Goal: Task Accomplishment & Management: Complete application form

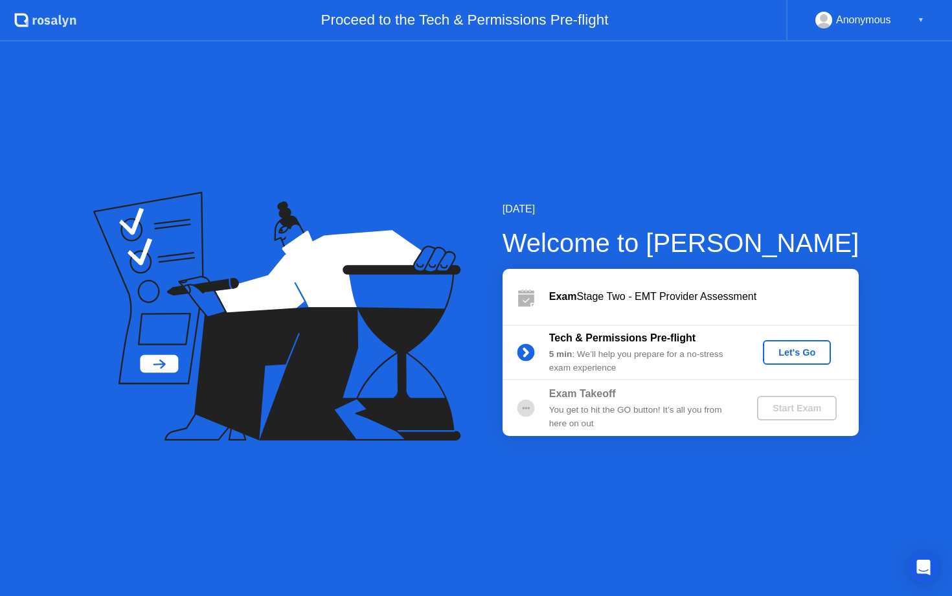
click at [792, 357] on div "Let's Go" at bounding box center [797, 352] width 58 height 10
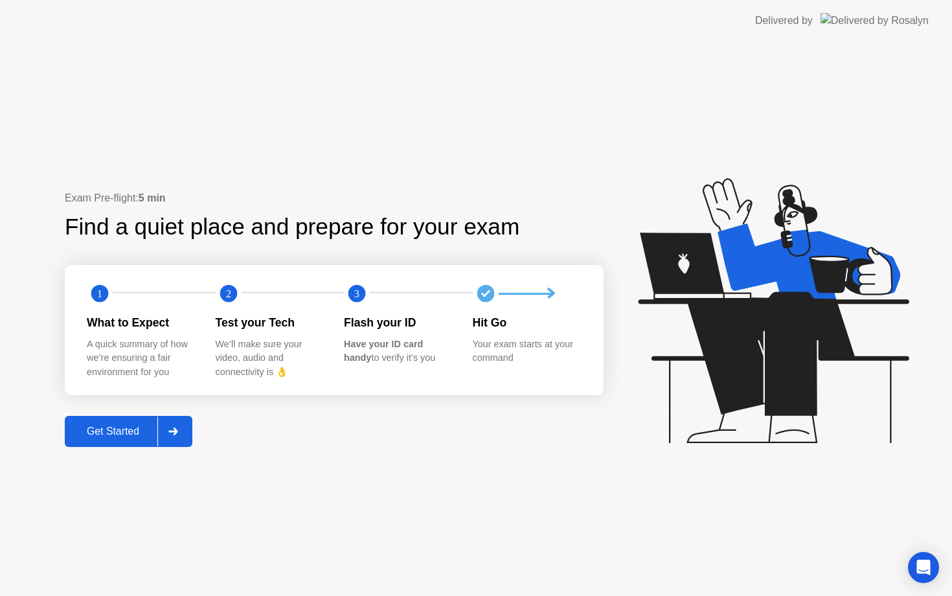
click at [127, 426] on div "Get Started" at bounding box center [113, 432] width 89 height 12
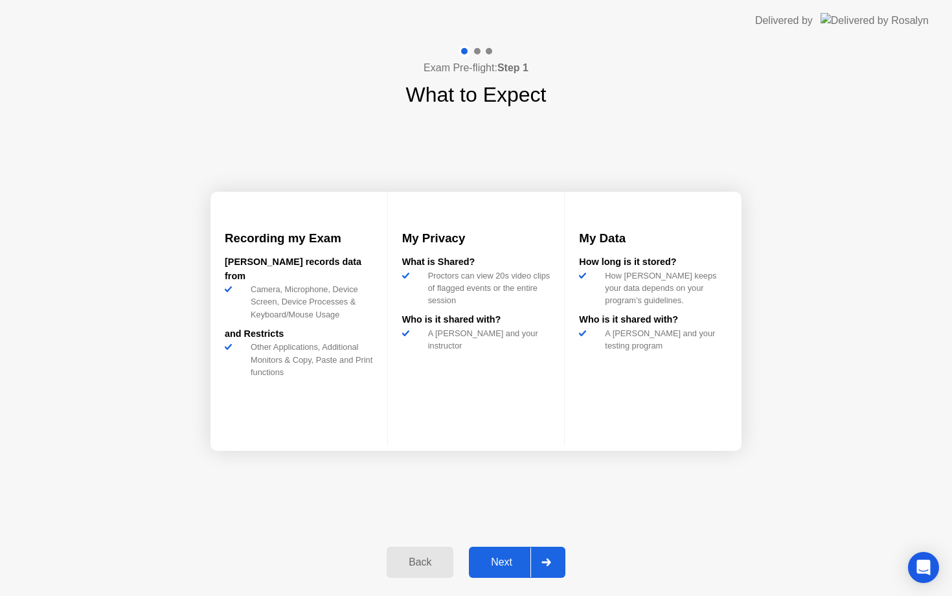
click at [492, 560] on div "Next" at bounding box center [502, 562] width 58 height 12
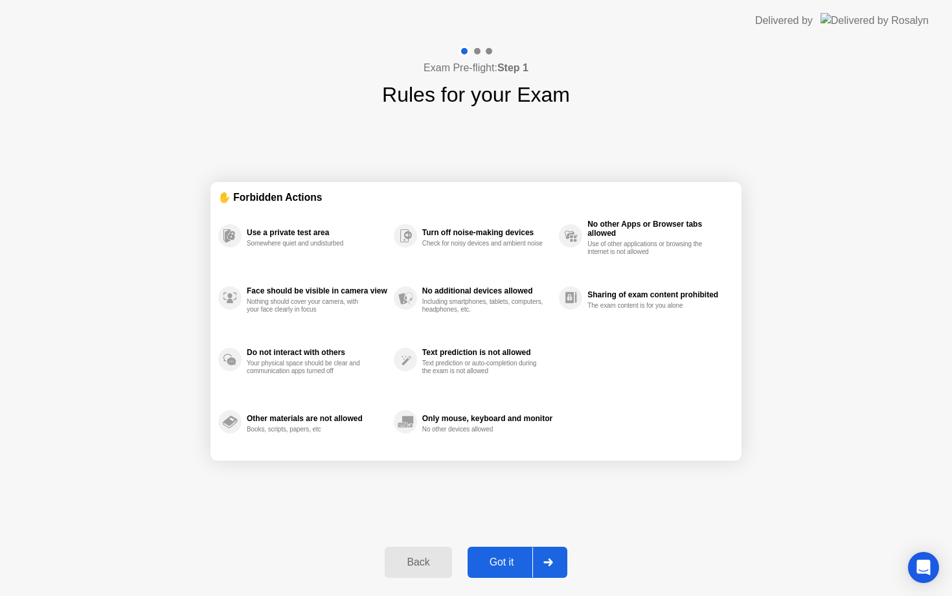
click at [509, 558] on div "Got it" at bounding box center [502, 562] width 61 height 12
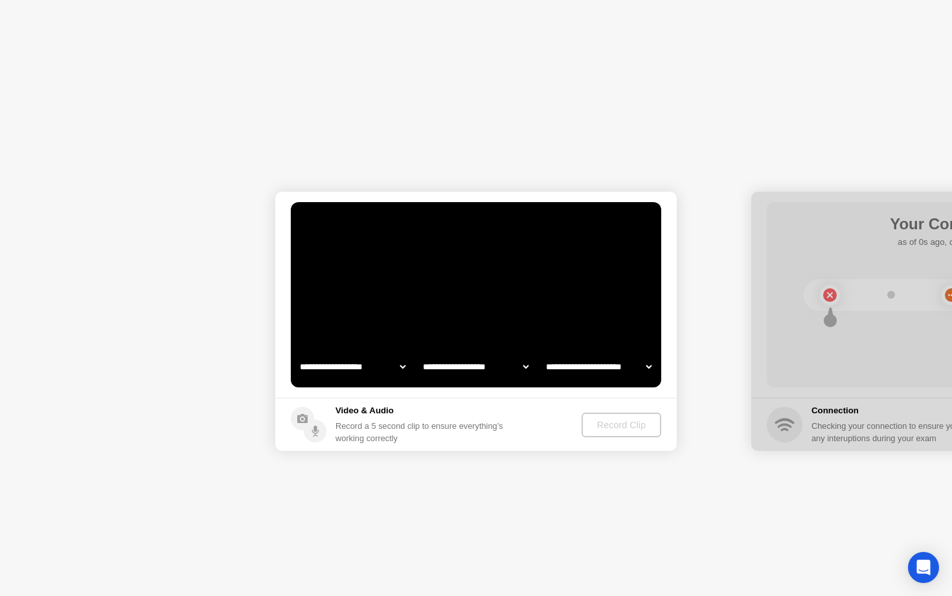
select select "**********"
select select "*******"
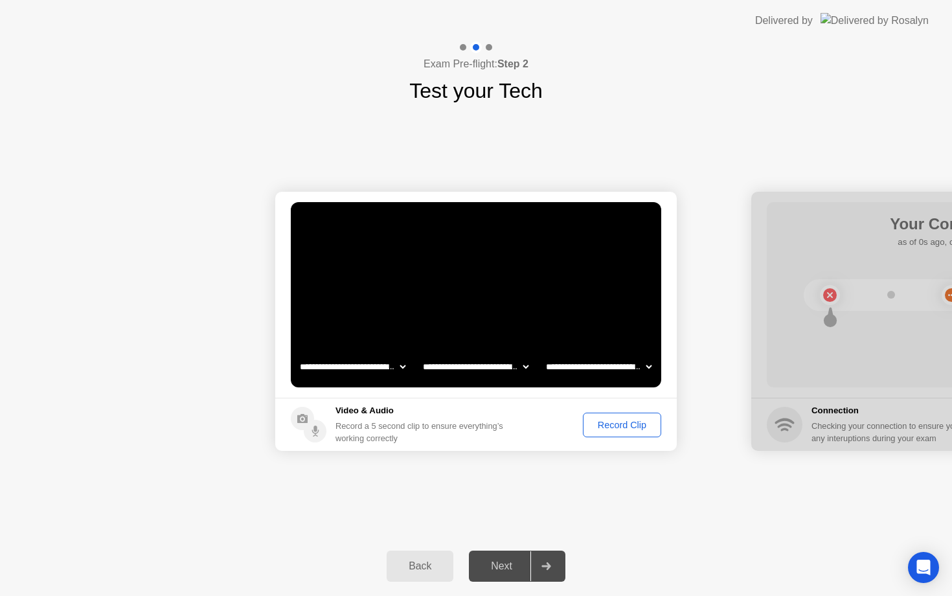
click at [532, 433] on footer "Video & Audio Record a 5 second clip to ensure everything’s working correctly R…" at bounding box center [476, 424] width 402 height 53
click at [608, 422] on div "Record Clip" at bounding box center [621, 425] width 69 height 10
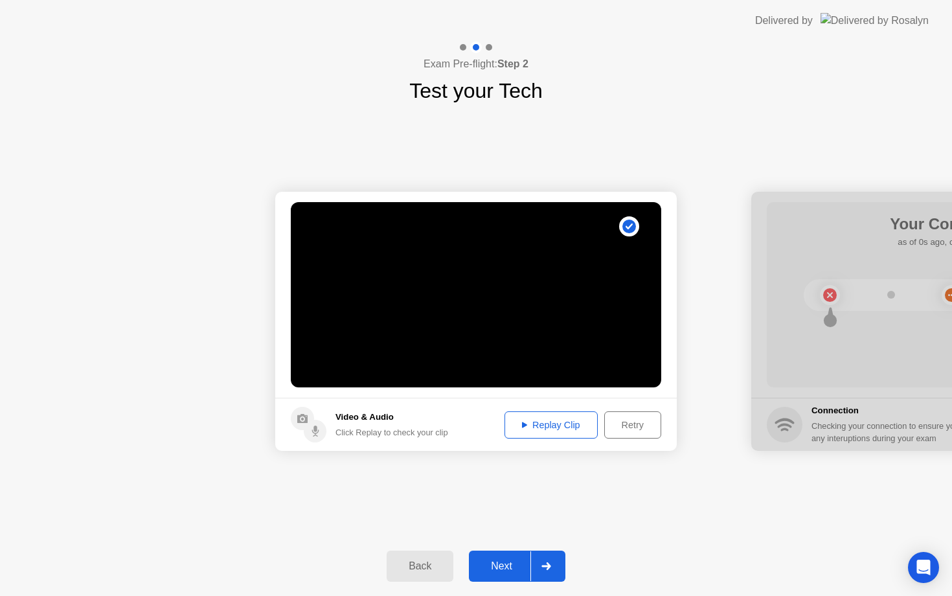
click at [545, 433] on button "Replay Clip" at bounding box center [551, 424] width 93 height 27
click at [499, 572] on div "Next" at bounding box center [502, 566] width 58 height 12
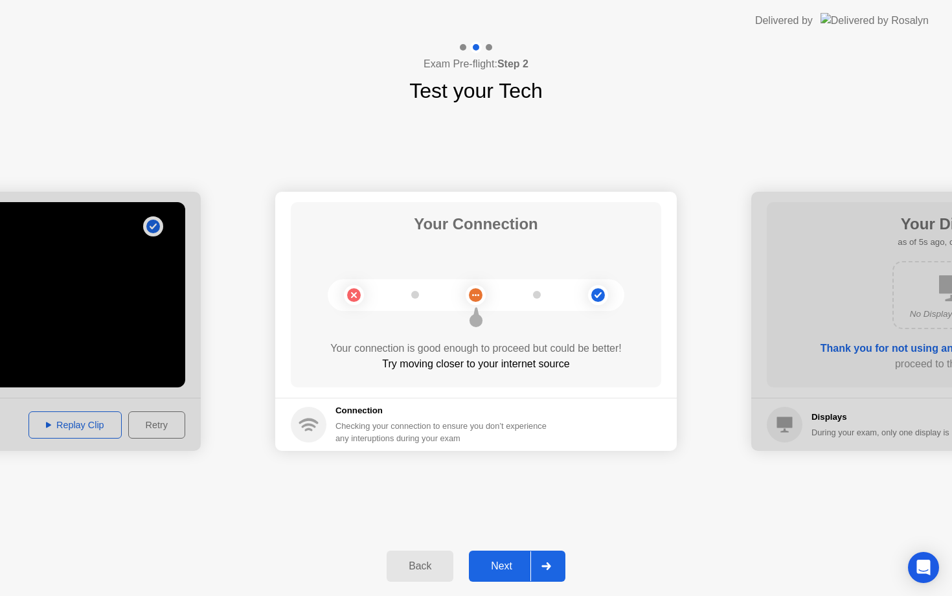
click at [491, 575] on button "Next" at bounding box center [517, 566] width 97 height 31
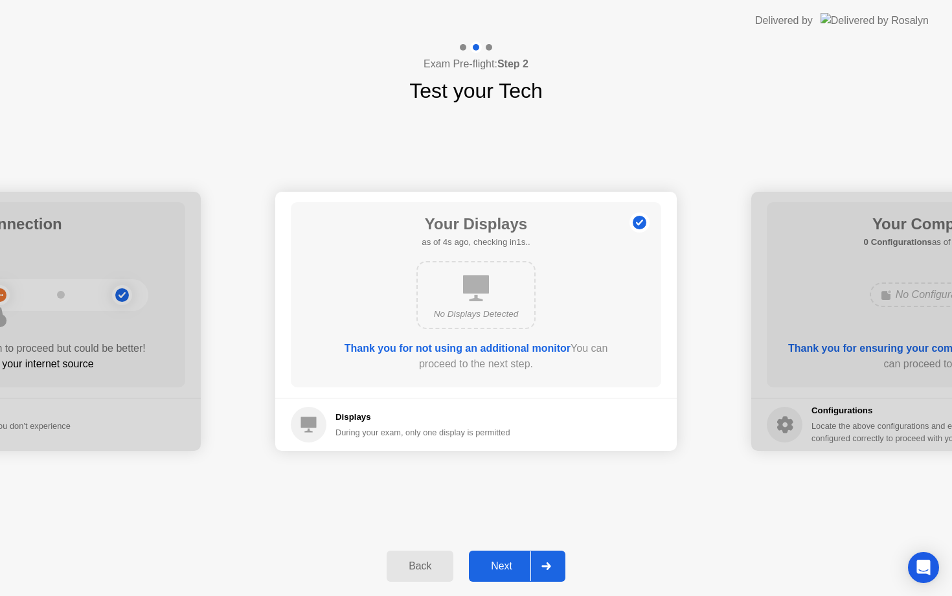
click at [462, 278] on div "No Displays Detected" at bounding box center [475, 295] width 119 height 68
click at [451, 345] on b "Thank you for not using an additional monitor" at bounding box center [458, 348] width 226 height 11
click at [492, 562] on div "Next" at bounding box center [502, 566] width 58 height 12
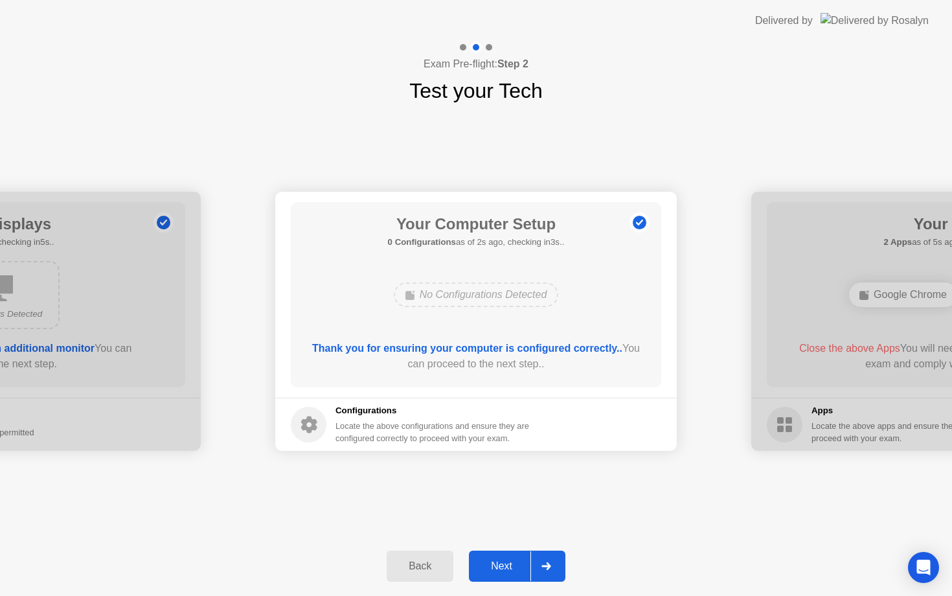
click at [496, 575] on button "Next" at bounding box center [517, 566] width 97 height 31
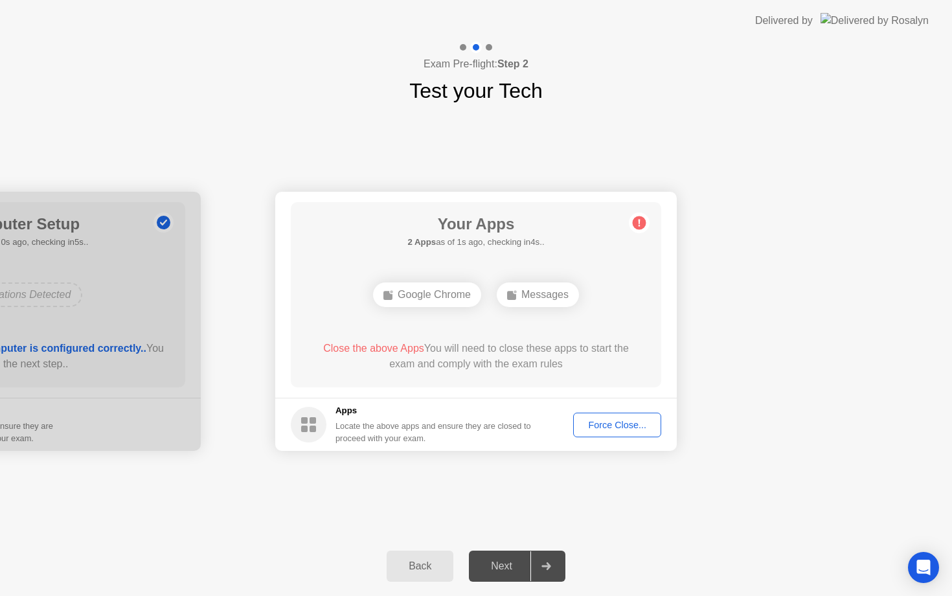
click at [599, 426] on div "Force Close..." at bounding box center [617, 425] width 79 height 10
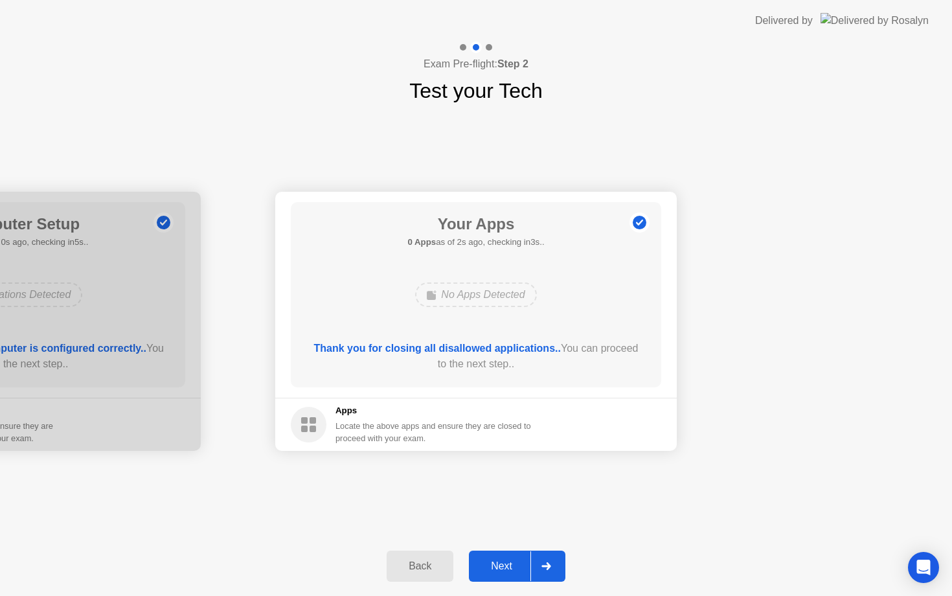
click at [497, 567] on div "Next" at bounding box center [502, 566] width 58 height 12
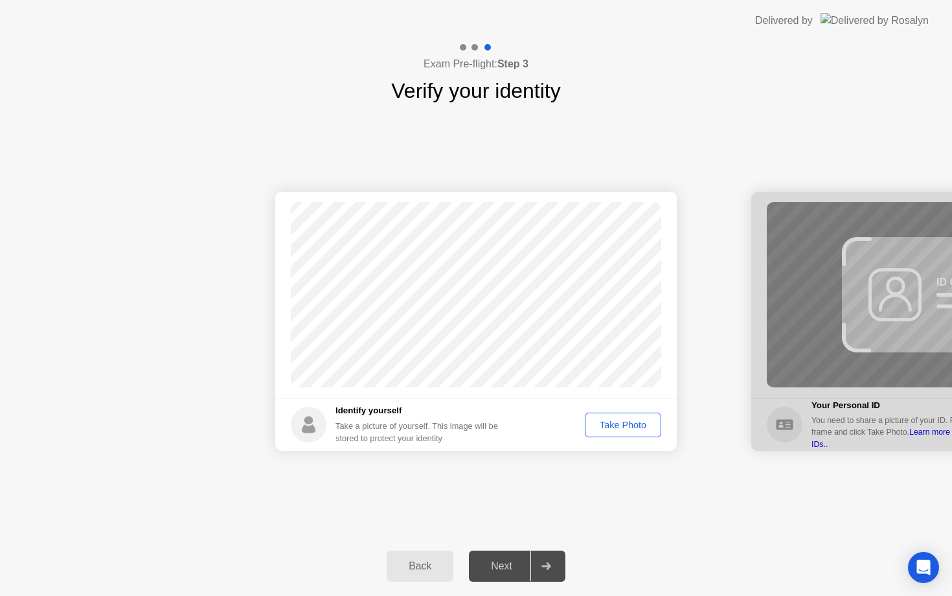
click at [632, 427] on div "Take Photo" at bounding box center [622, 425] width 67 height 10
click at [492, 565] on div "Next" at bounding box center [502, 566] width 58 height 12
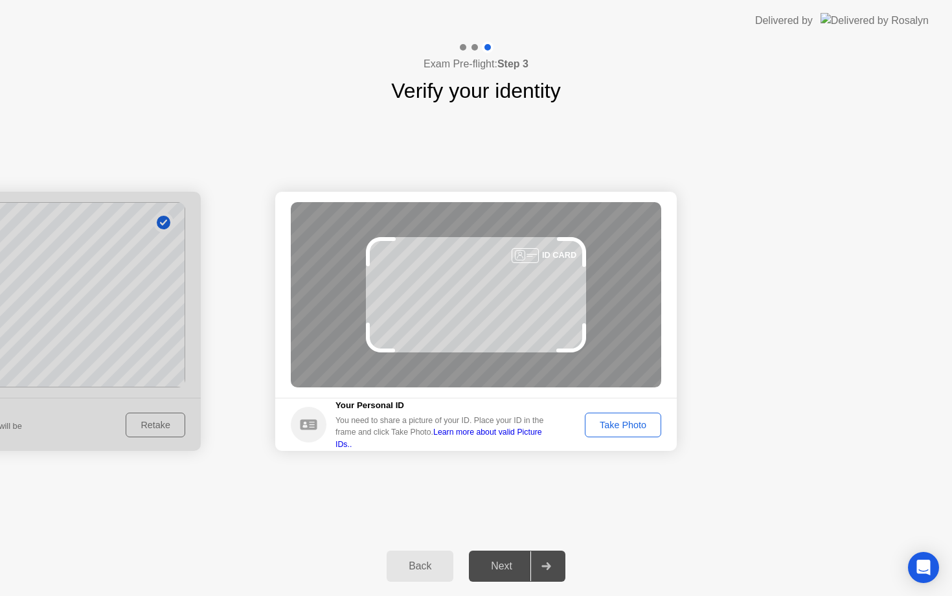
click at [635, 421] on div "Take Photo" at bounding box center [622, 425] width 67 height 10
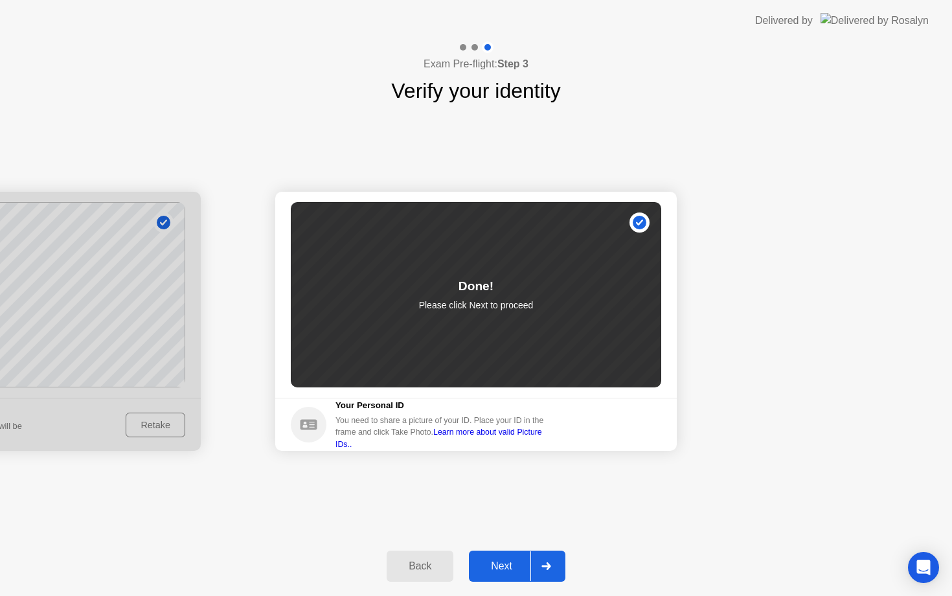
click at [510, 563] on div "Next" at bounding box center [502, 566] width 58 height 12
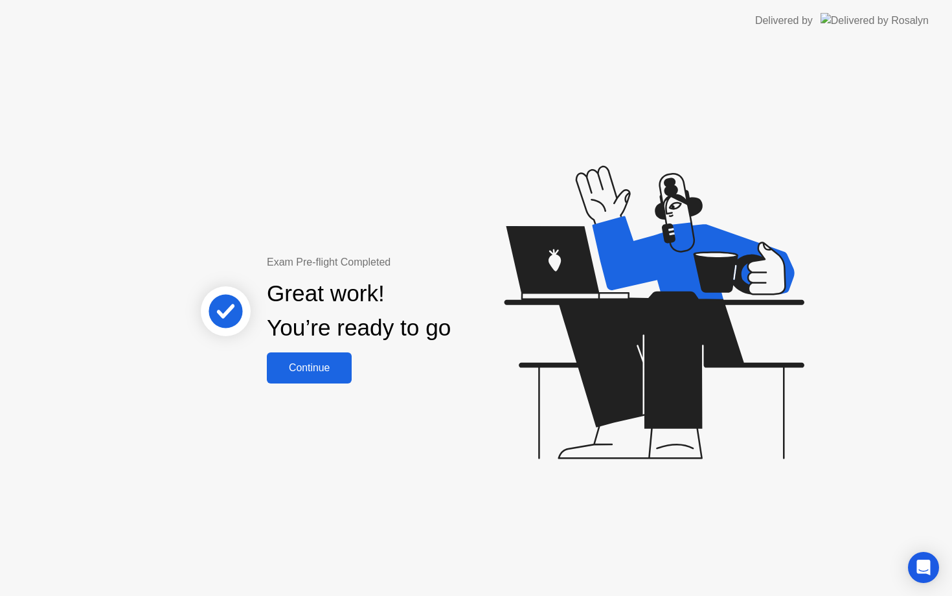
click at [301, 352] on div "Exam Pre-flight Completed Great work! You’re ready to go Continue" at bounding box center [360, 319] width 350 height 129
click at [312, 369] on div "Continue" at bounding box center [309, 368] width 77 height 12
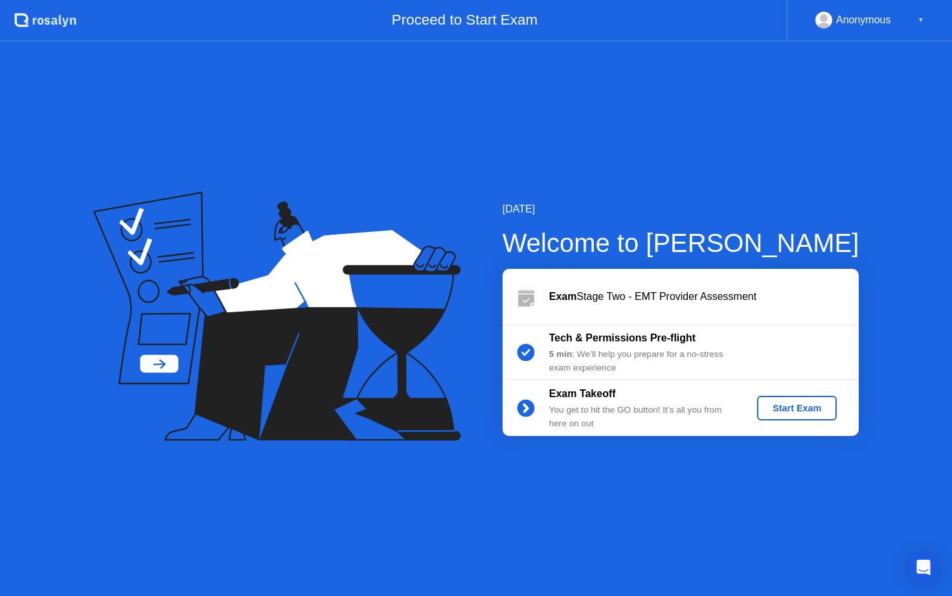
click at [796, 415] on button "Start Exam" at bounding box center [797, 408] width 80 height 25
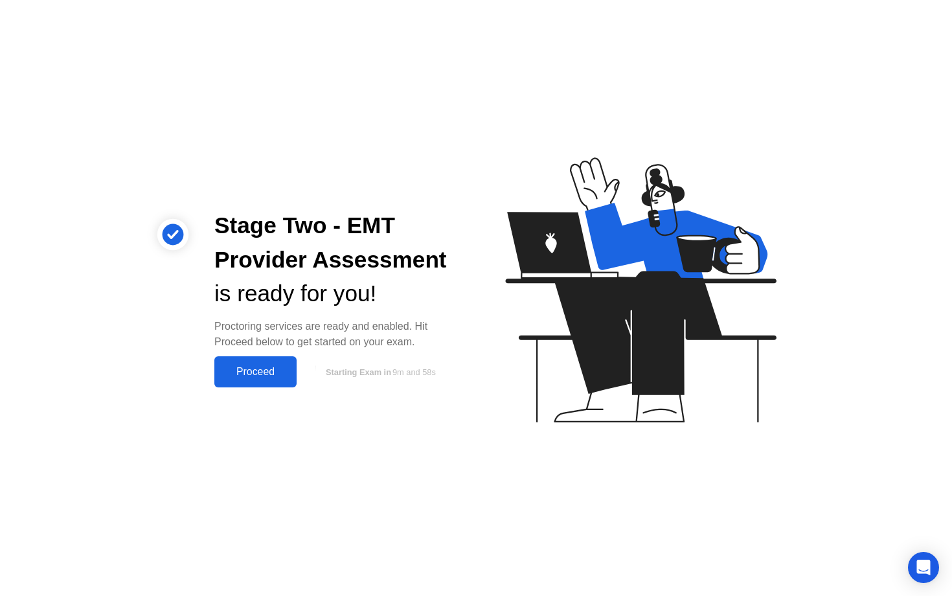
click at [274, 375] on div "Proceed" at bounding box center [255, 372] width 74 height 12
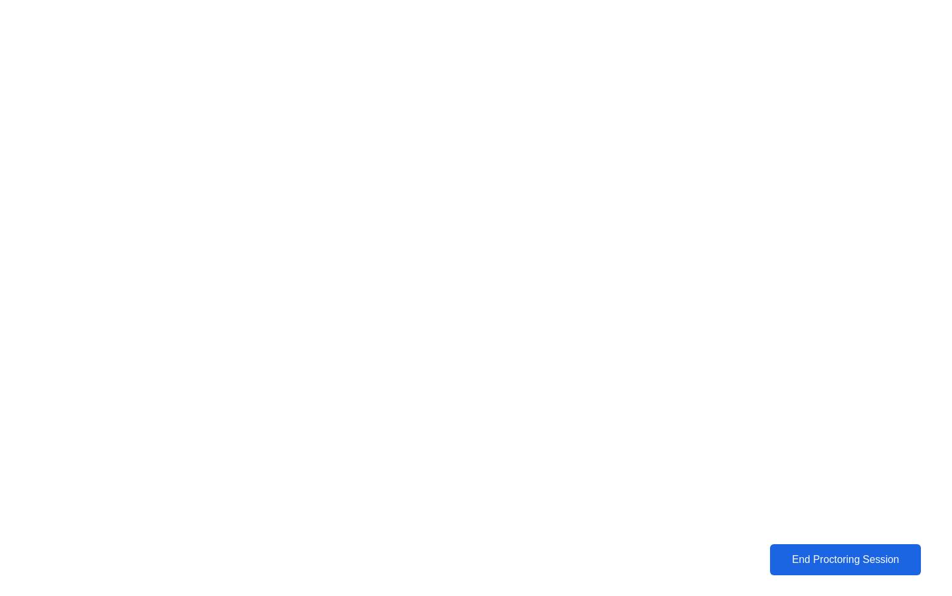
click at [817, 556] on div "End Proctoring Session" at bounding box center [845, 560] width 143 height 12
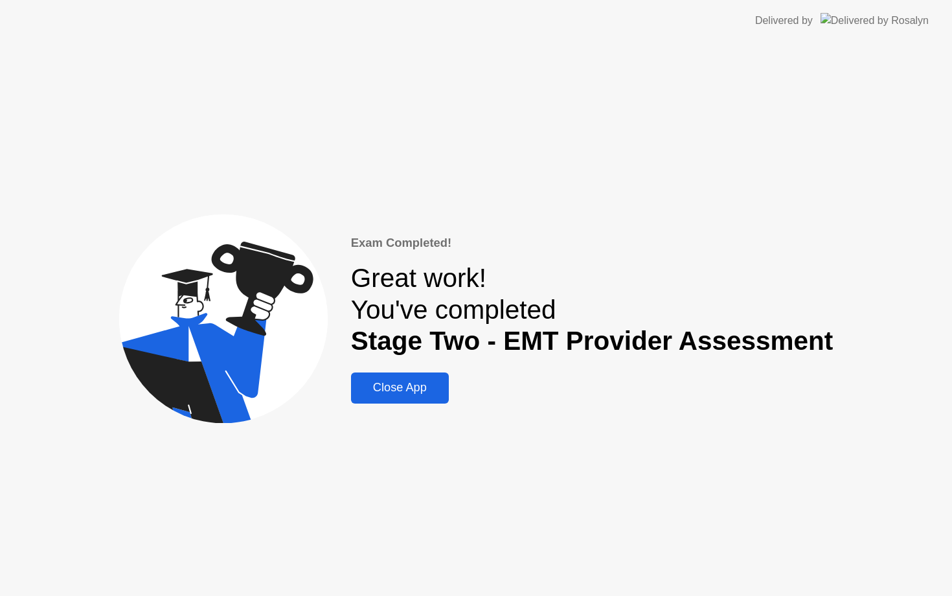
click at [429, 393] on div "Close App" at bounding box center [400, 388] width 90 height 14
